Goal: Task Accomplishment & Management: Use online tool/utility

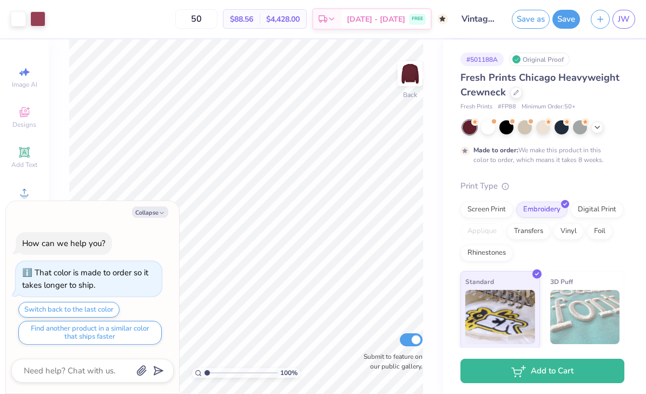
click at [143, 214] on button "Collapse" at bounding box center [150, 211] width 36 height 11
type textarea "x"
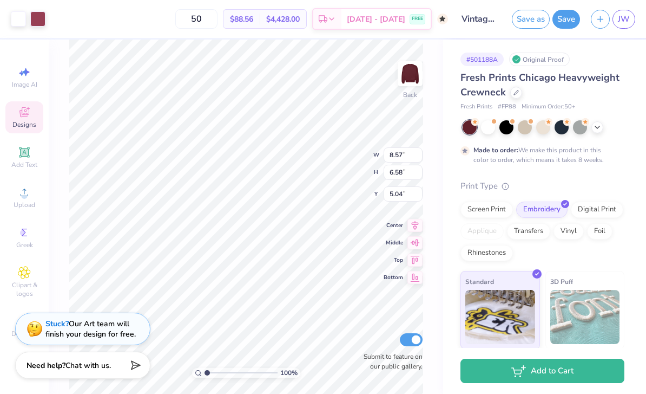
type input "3.00"
click at [567, 21] on button "Save" at bounding box center [567, 19] width 28 height 19
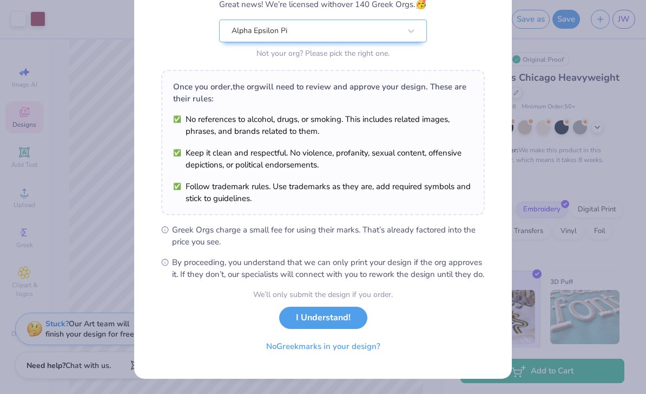
scroll to position [113, 0]
click at [304, 320] on button "I Understand!" at bounding box center [323, 317] width 88 height 22
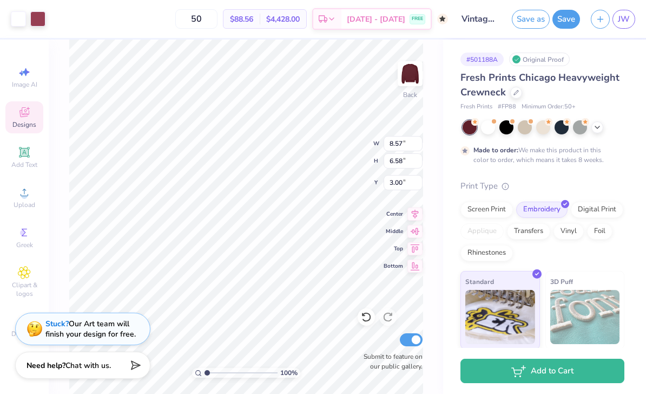
scroll to position [0, 0]
click at [560, 17] on button "Save" at bounding box center [567, 19] width 28 height 19
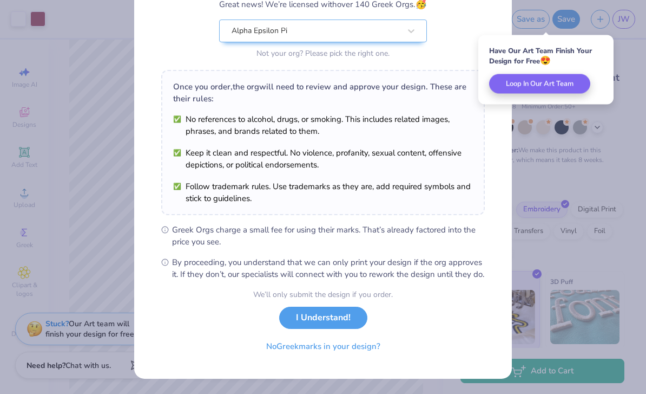
scroll to position [113, 0]
click at [306, 318] on button "I Understand!" at bounding box center [323, 317] width 88 height 22
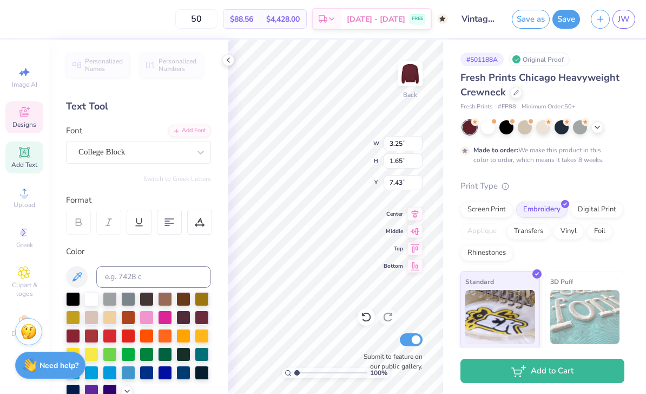
click at [75, 336] on div at bounding box center [73, 336] width 14 height 14
click at [566, 26] on button "Save" at bounding box center [567, 19] width 28 height 19
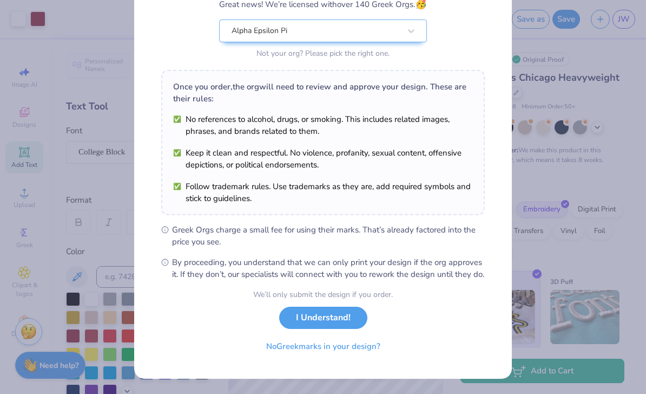
scroll to position [113, 0]
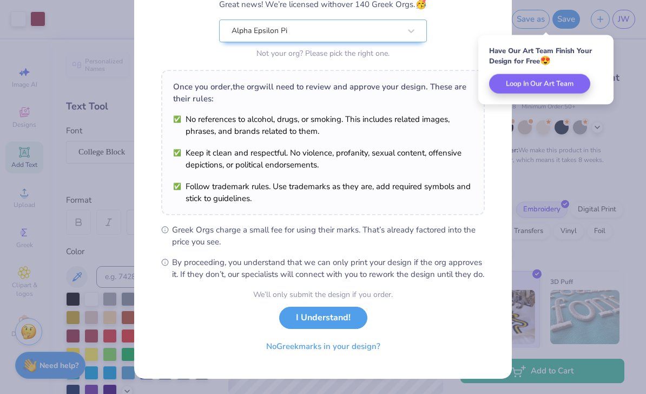
click at [309, 315] on button "I Understand!" at bounding box center [323, 317] width 88 height 22
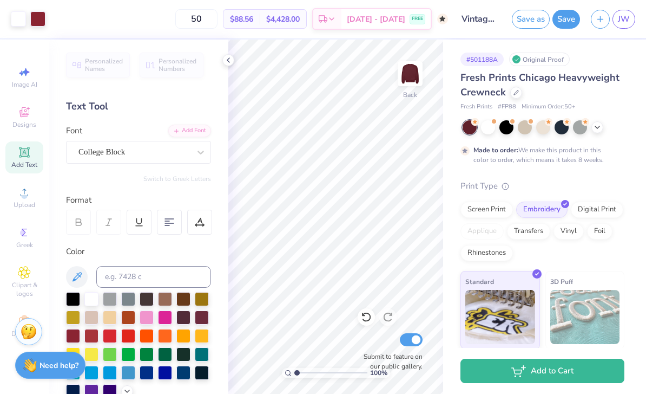
click at [569, 11] on button "Save" at bounding box center [567, 19] width 28 height 19
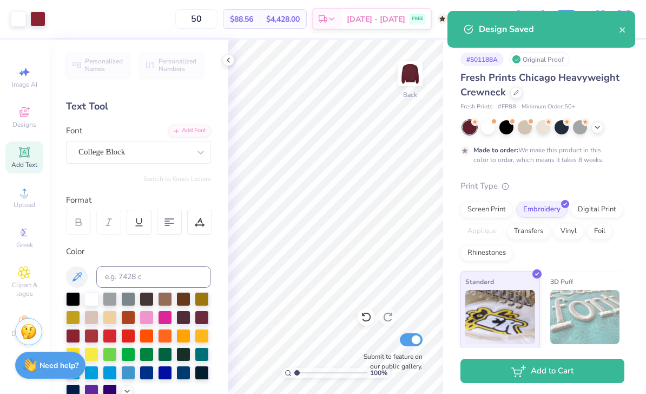
click at [226, 61] on icon at bounding box center [228, 60] width 9 height 9
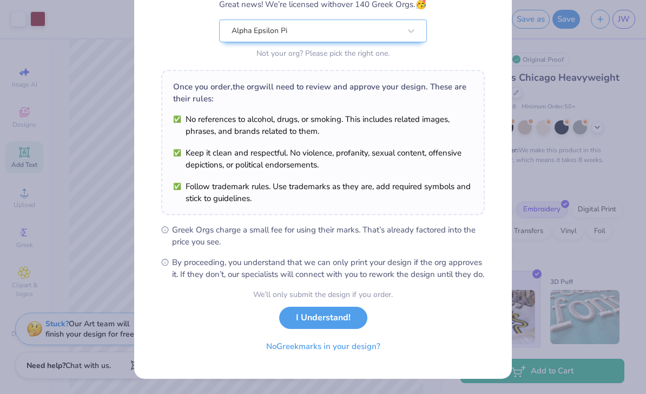
scroll to position [113, 0]
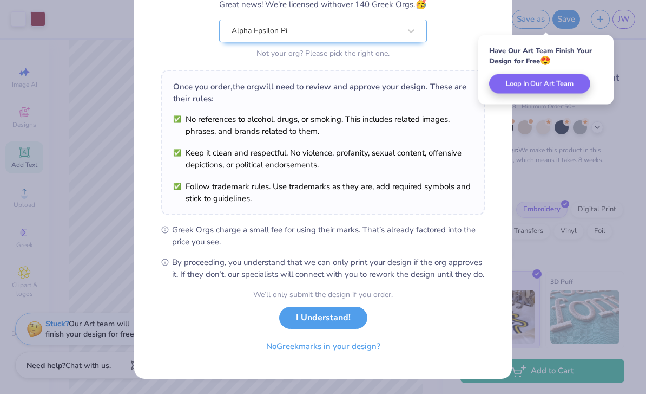
click at [314, 322] on button "I Understand!" at bounding box center [323, 317] width 88 height 22
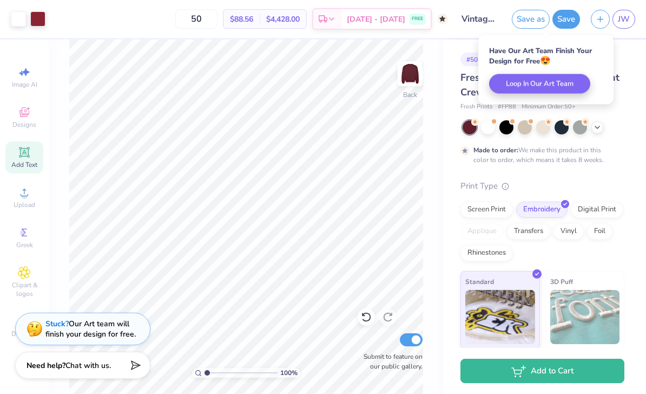
scroll to position [0, 0]
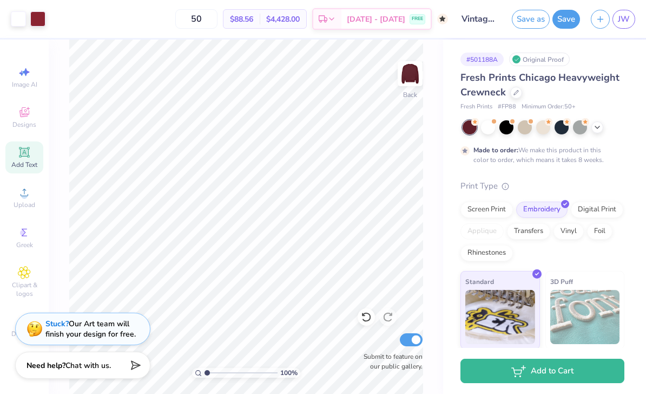
click at [218, 16] on input "50" at bounding box center [196, 18] width 42 height 19
type input "5"
type input "90"
click at [567, 20] on button "Save" at bounding box center [567, 19] width 28 height 19
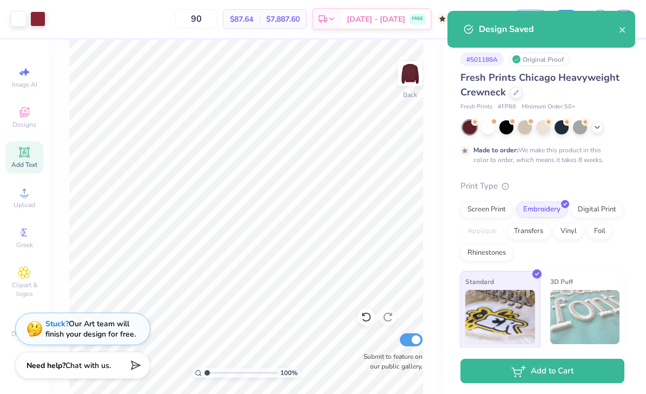
click at [623, 33] on icon "close" at bounding box center [623, 29] width 8 height 9
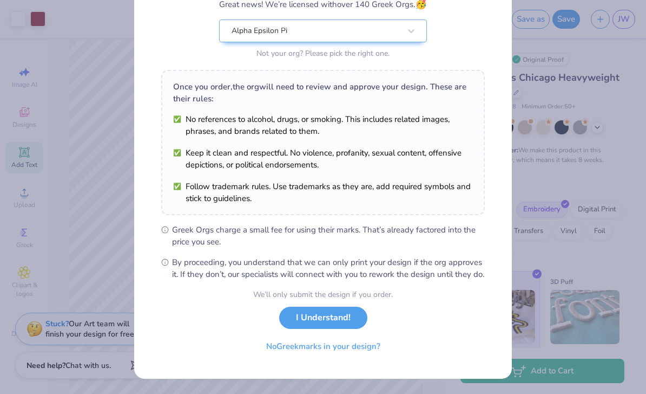
scroll to position [113, 0]
click at [296, 311] on button "I Understand!" at bounding box center [323, 317] width 88 height 22
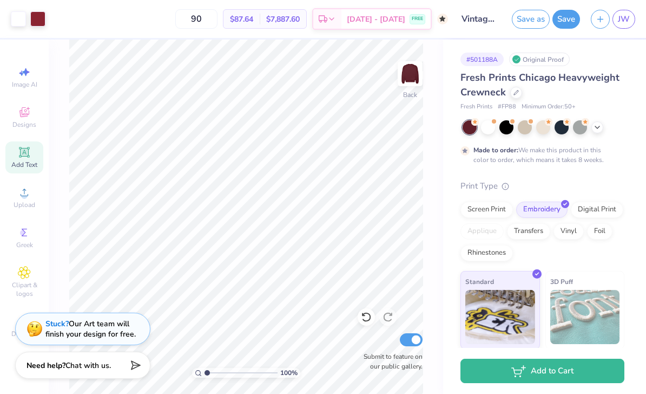
scroll to position [0, 0]
click at [630, 27] on link "JW" at bounding box center [624, 19] width 23 height 19
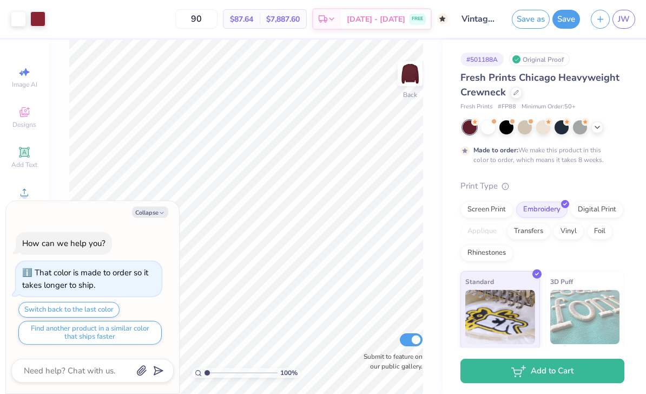
click at [484, 210] on div "Screen Print" at bounding box center [487, 209] width 53 height 16
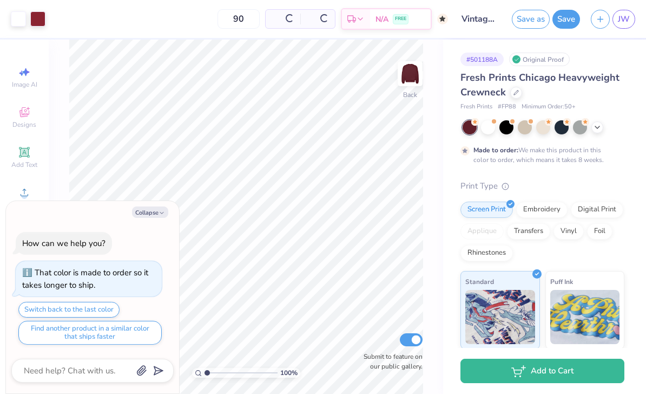
type textarea "x"
click at [218, 17] on input "90" at bounding box center [196, 18] width 42 height 19
type input "9"
type input "50"
click at [573, 20] on button "Save" at bounding box center [567, 19] width 28 height 19
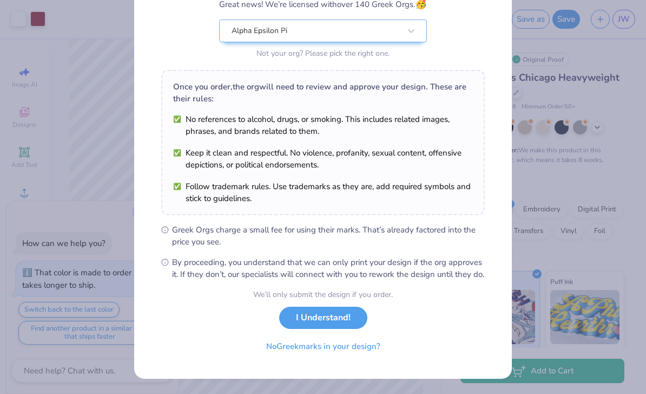
scroll to position [114, 0]
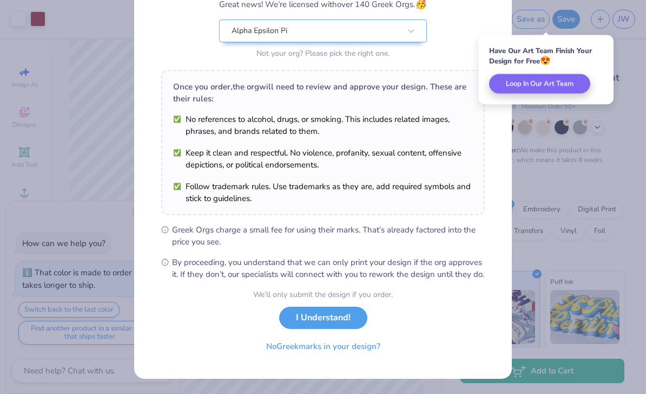
click at [297, 317] on button "I Understand!" at bounding box center [323, 317] width 88 height 22
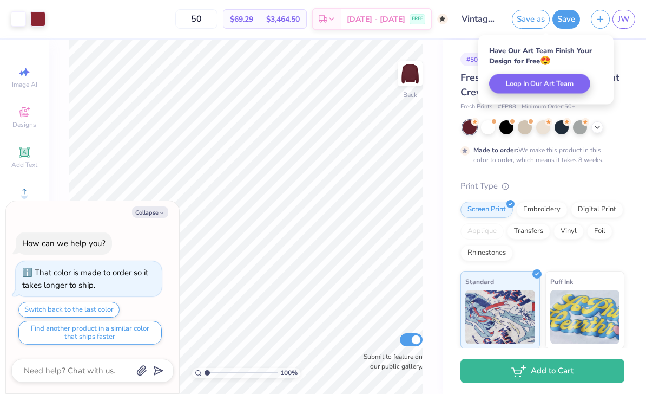
click at [621, 24] on span "JW" at bounding box center [624, 19] width 12 height 12
type textarea "x"
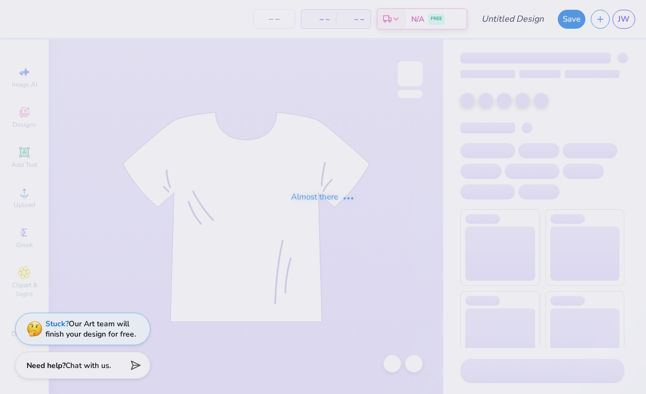
type input "AEPI Fall Rush 2025"
type input "12"
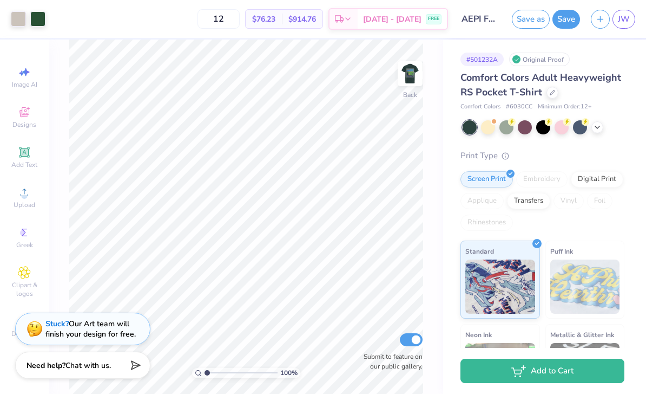
click at [413, 76] on img at bounding box center [411, 74] width 22 height 22
click at [617, 22] on link "JW" at bounding box center [624, 19] width 23 height 19
